Goal: Transaction & Acquisition: Download file/media

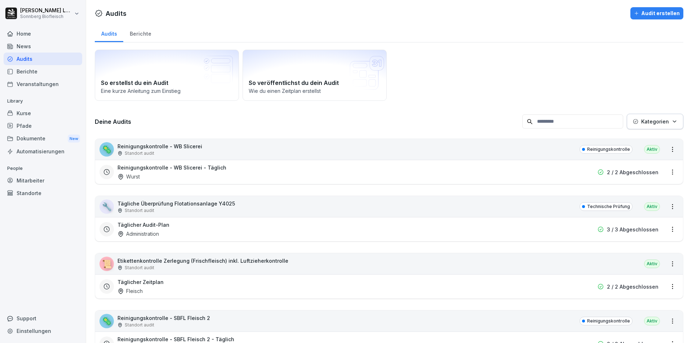
click at [553, 125] on input at bounding box center [572, 122] width 101 height 14
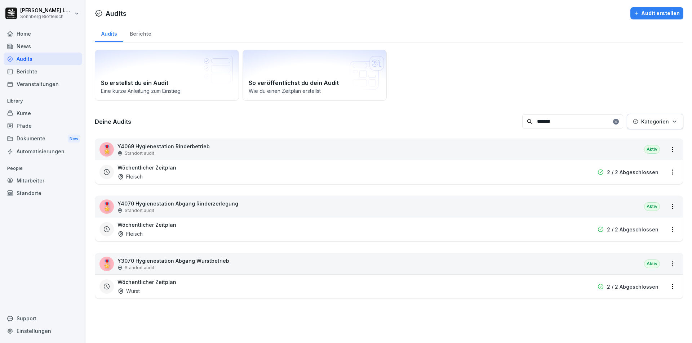
type input "*******"
click at [228, 149] on div "🎖️ Y4069 Hygienestation Rinderbetrieb Standort audit [GEOGRAPHIC_DATA]" at bounding box center [389, 149] width 588 height 21
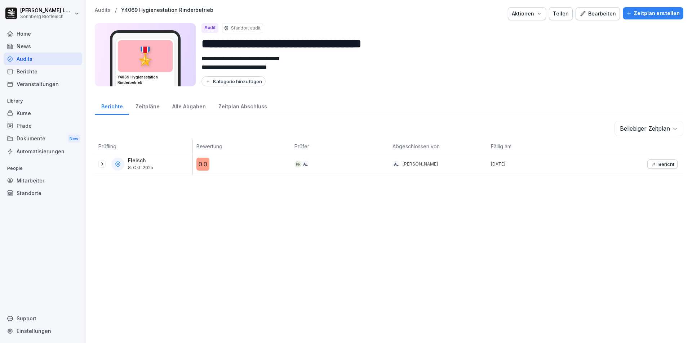
click at [652, 164] on div "Bericht" at bounding box center [662, 164] width 24 height 6
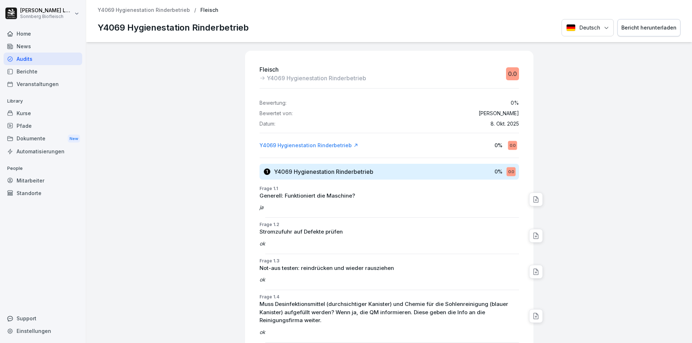
click at [644, 24] on div "Bericht herunterladen" at bounding box center [648, 28] width 55 height 8
click at [125, 8] on p "Y4069 Hygienestation Rinderbetrieb" at bounding box center [144, 10] width 92 height 6
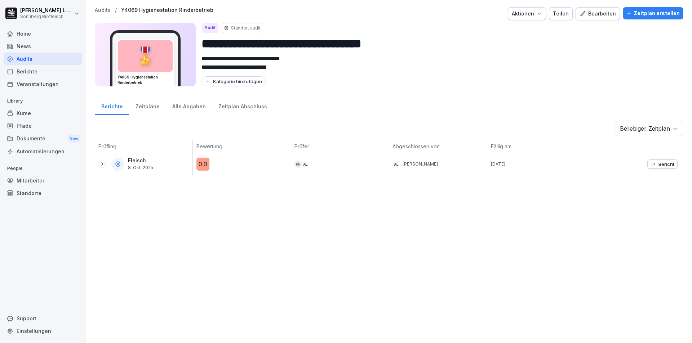
click at [104, 10] on p "Audits" at bounding box center [103, 10] width 16 height 6
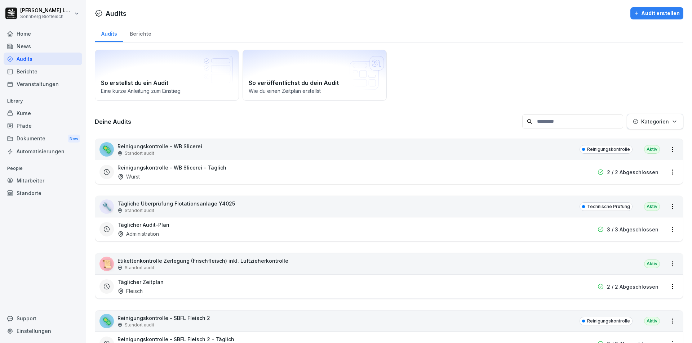
click at [551, 126] on input at bounding box center [572, 122] width 101 height 14
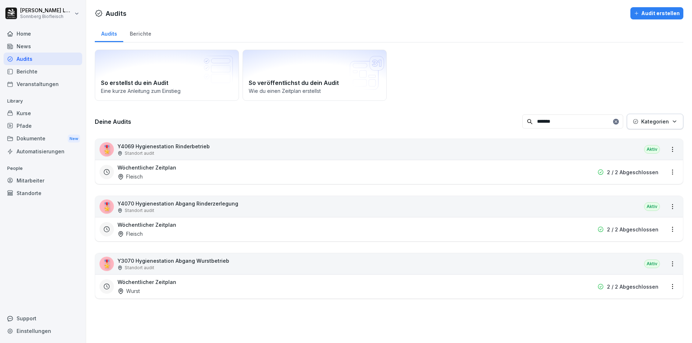
type input "*******"
click at [271, 205] on div "🎖️ Y4070 Hygienestation Abgang Rinderzerlegung Standort audit [GEOGRAPHIC_DATA]" at bounding box center [389, 206] width 588 height 21
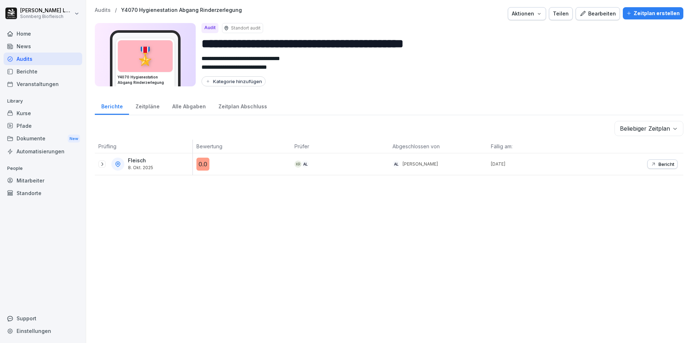
click at [650, 166] on icon "button" at bounding box center [653, 164] width 6 height 6
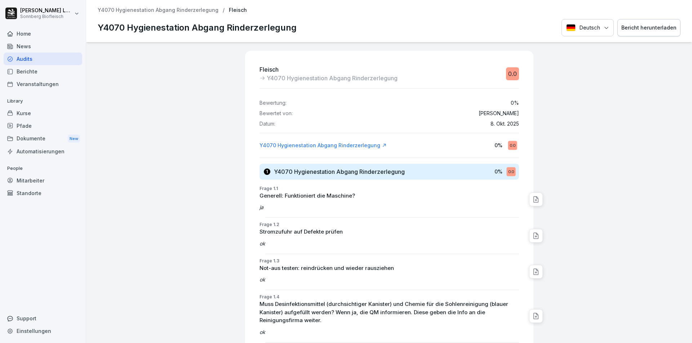
click at [640, 31] on div "Bericht herunterladen" at bounding box center [648, 28] width 55 height 8
click at [192, 10] on p "Y4070 Hygienestation Abgang Rinderzerlegung" at bounding box center [158, 10] width 121 height 6
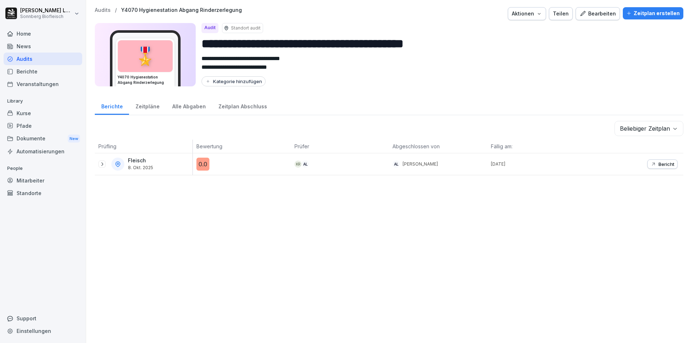
click at [105, 11] on p "Audits" at bounding box center [103, 10] width 16 height 6
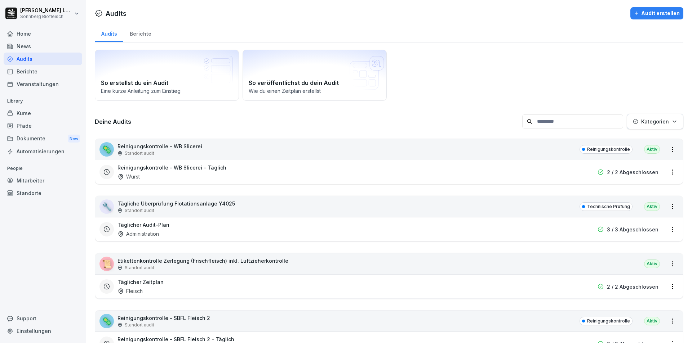
click at [564, 122] on input at bounding box center [572, 122] width 101 height 14
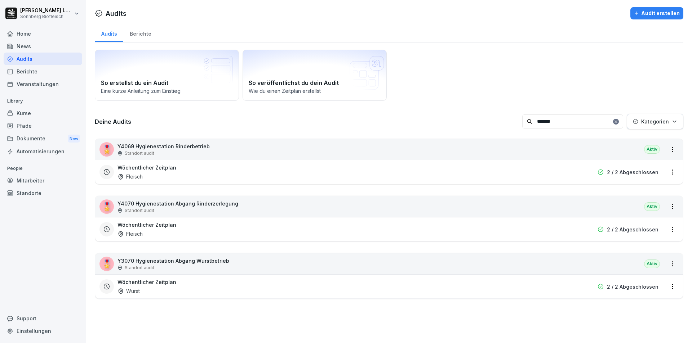
type input "*******"
click at [400, 267] on div "🎖️ Y3070 Hygienestation Abgang Wurstbetrieb Standort audit [GEOGRAPHIC_DATA]" at bounding box center [389, 264] width 588 height 21
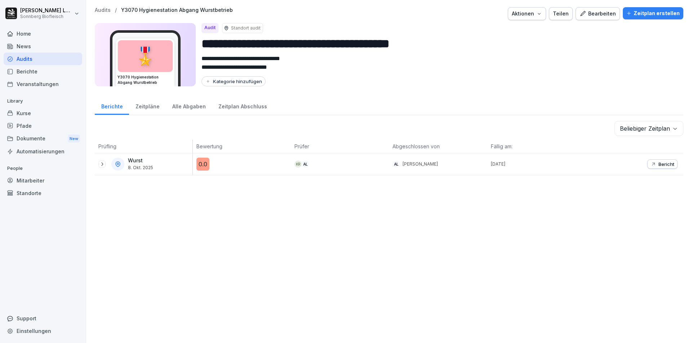
click at [658, 165] on p "Bericht" at bounding box center [666, 164] width 16 height 6
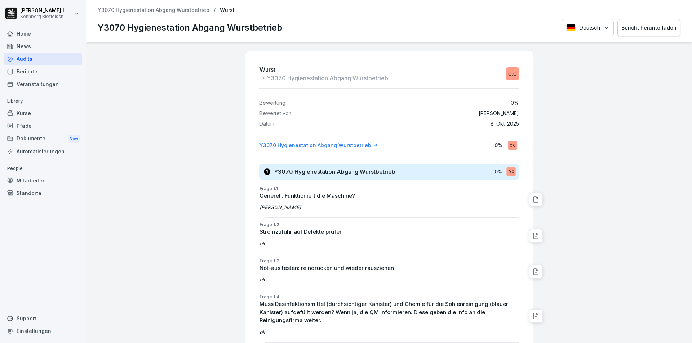
click at [635, 26] on div "Bericht herunterladen" at bounding box center [648, 28] width 55 height 8
